Goal: Transaction & Acquisition: Purchase product/service

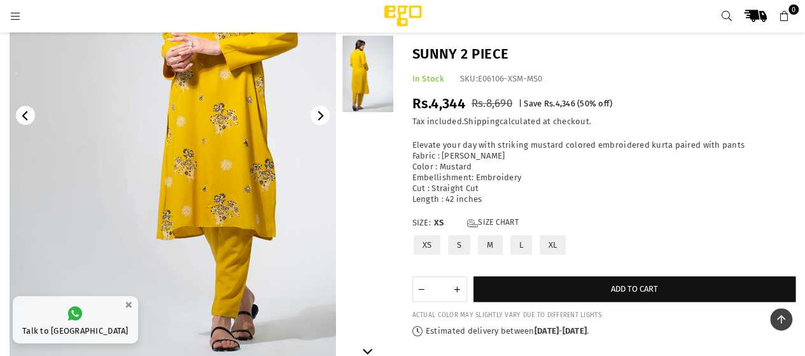
scroll to position [116, 0]
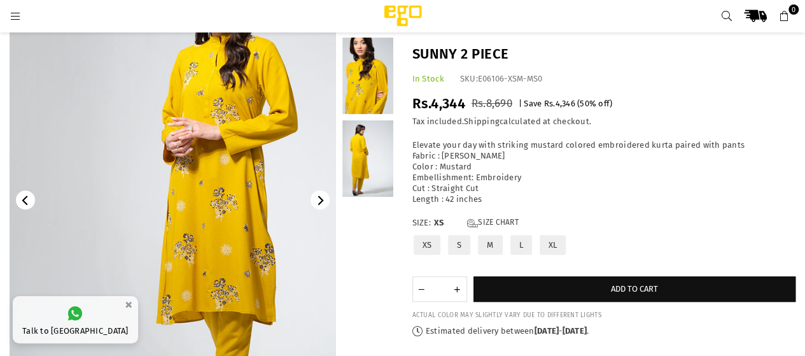
click at [274, 198] on link at bounding box center [173, 199] width 326 height 489
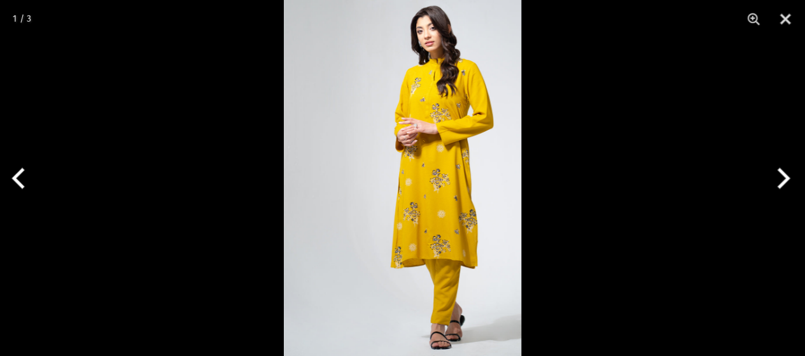
click at [440, 130] on img at bounding box center [402, 178] width 237 height 356
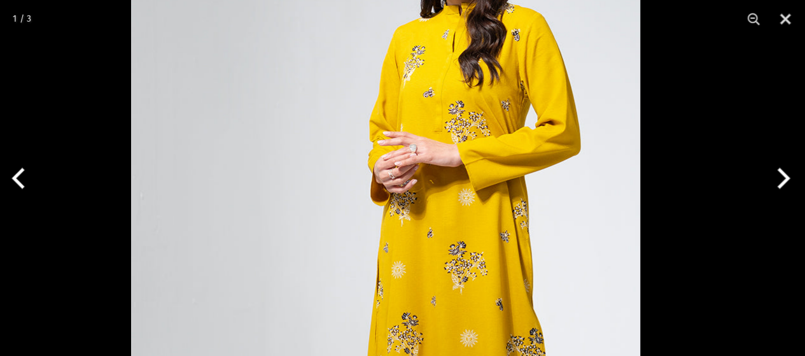
click at [407, 164] on img at bounding box center [385, 260] width 509 height 763
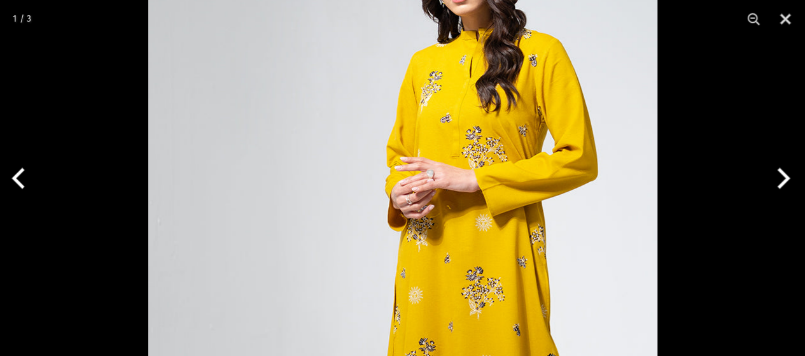
click at [771, 181] on button "Next" at bounding box center [781, 178] width 48 height 64
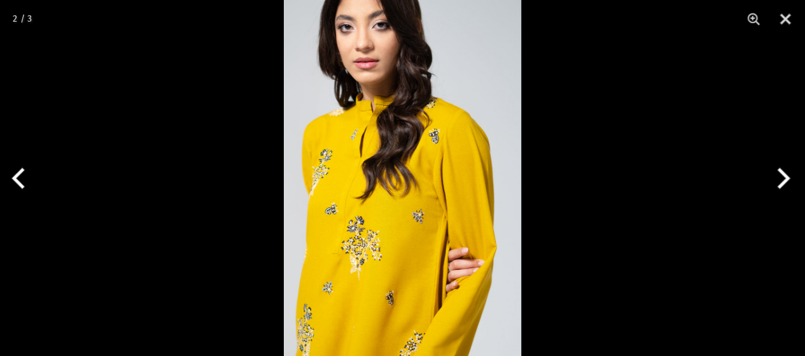
click at [318, 167] on img at bounding box center [402, 178] width 237 height 356
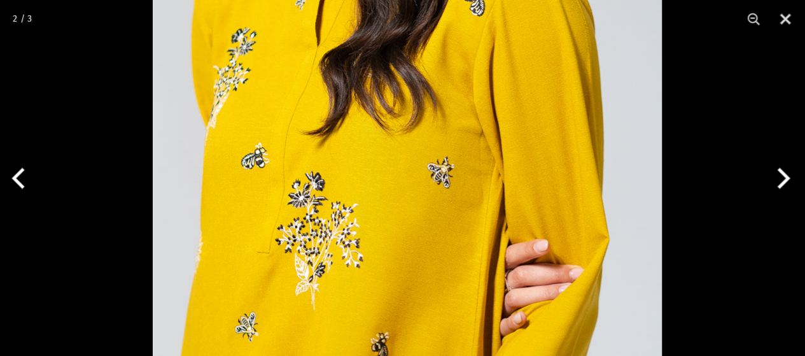
click at [450, 130] on img at bounding box center [407, 90] width 509 height 763
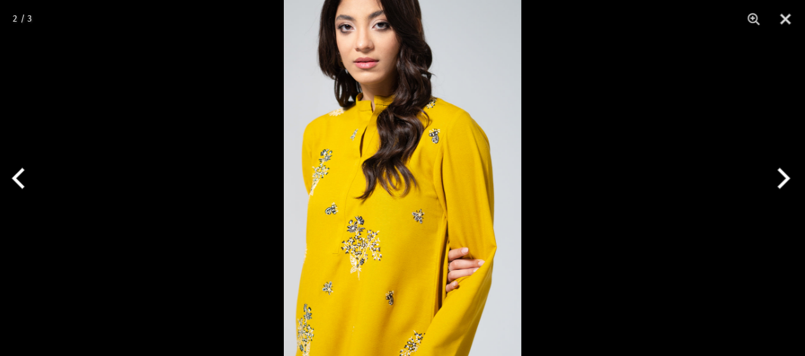
click at [775, 178] on button "Next" at bounding box center [781, 178] width 48 height 64
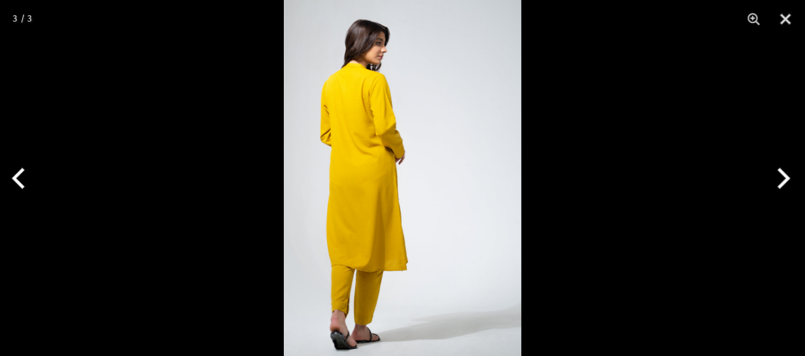
click at [776, 179] on button "Next" at bounding box center [781, 178] width 48 height 64
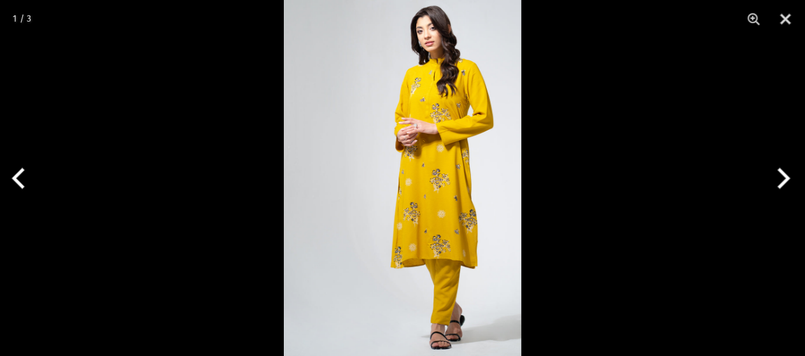
click at [775, 179] on button "Next" at bounding box center [781, 178] width 48 height 64
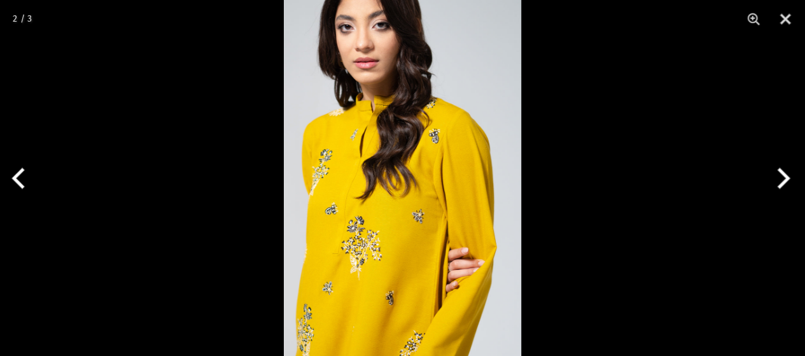
click at [775, 179] on button "Next" at bounding box center [781, 178] width 48 height 64
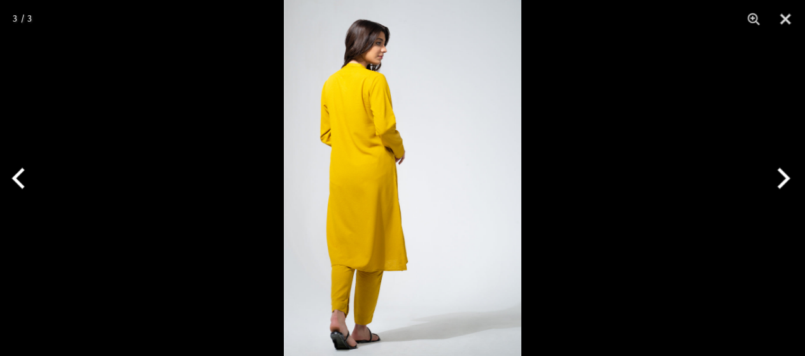
click at [772, 179] on button "Next" at bounding box center [781, 178] width 48 height 64
